Goal: Check status: Check status

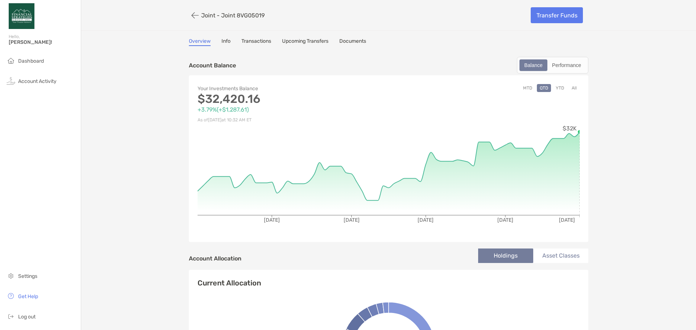
click at [569, 84] on button "All" at bounding box center [574, 88] width 11 height 8
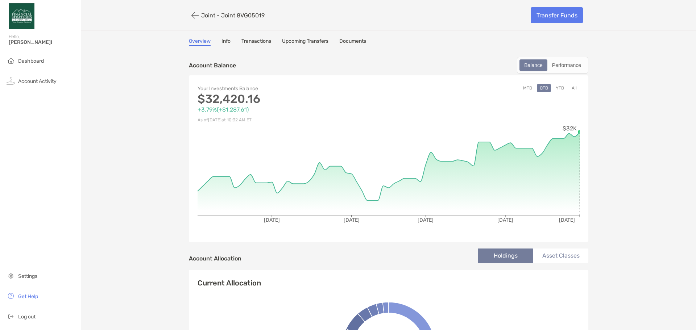
click at [556, 87] on button "YTD" at bounding box center [560, 88] width 14 height 8
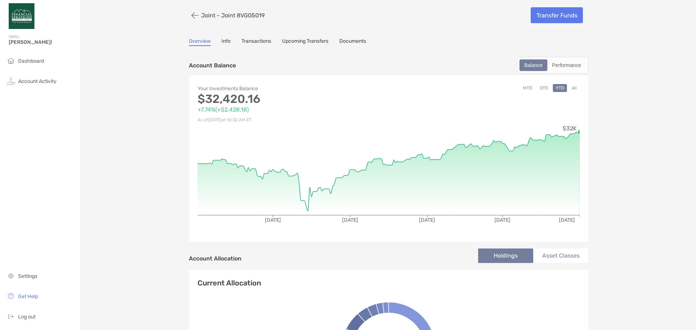
click at [523, 86] on button "MTD" at bounding box center [527, 88] width 15 height 8
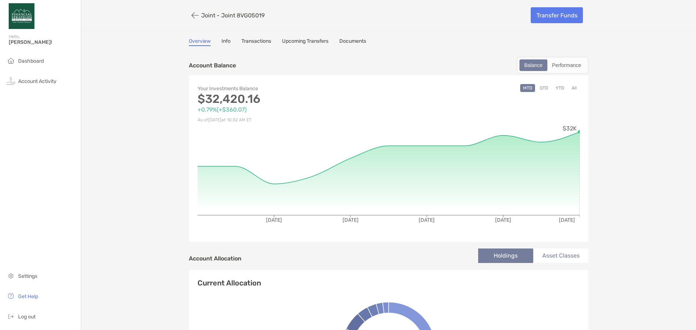
click at [569, 88] on button "All" at bounding box center [574, 88] width 11 height 8
